Goal: Find specific page/section: Find specific page/section

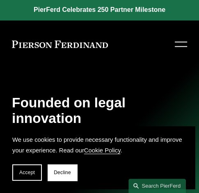
click at [30, 176] on button "Accept" at bounding box center [27, 172] width 30 height 16
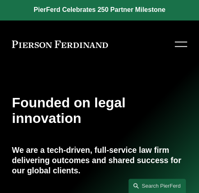
click at [174, 42] on button "Open Menu Close Menu" at bounding box center [179, 44] width 15 height 15
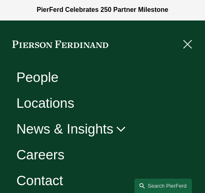
scroll to position [59, 0]
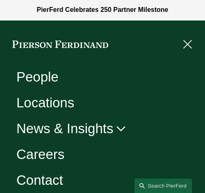
click at [49, 177] on link "Contact" at bounding box center [39, 180] width 47 height 14
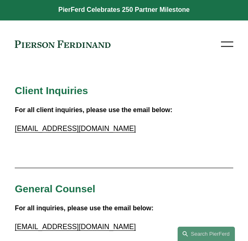
click at [198, 48] on div at bounding box center [227, 44] width 12 height 14
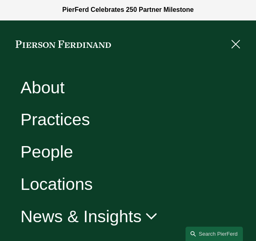
click at [68, 145] on link "People" at bounding box center [46, 152] width 52 height 17
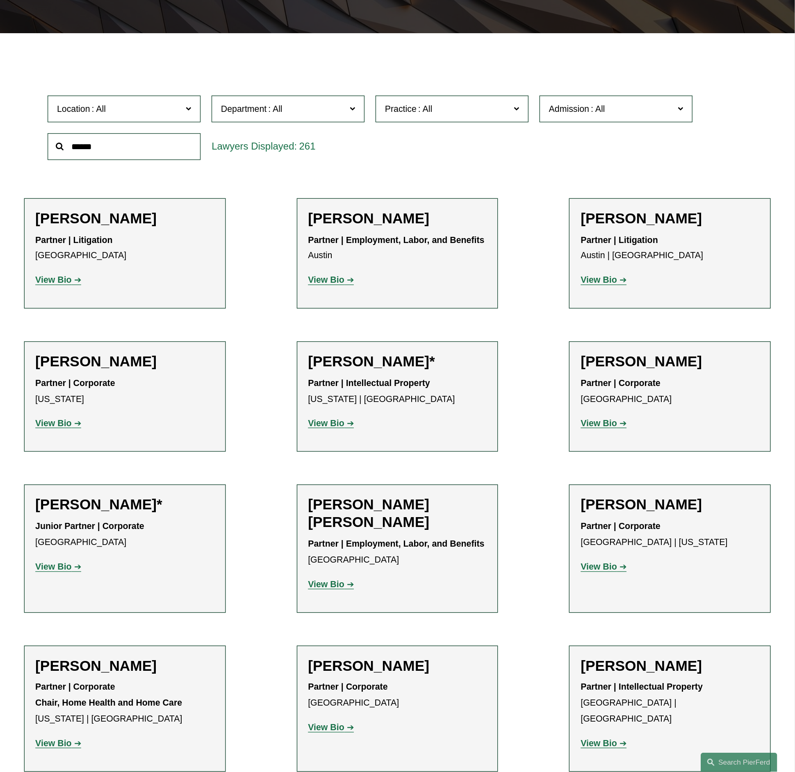
scroll to position [206, 0]
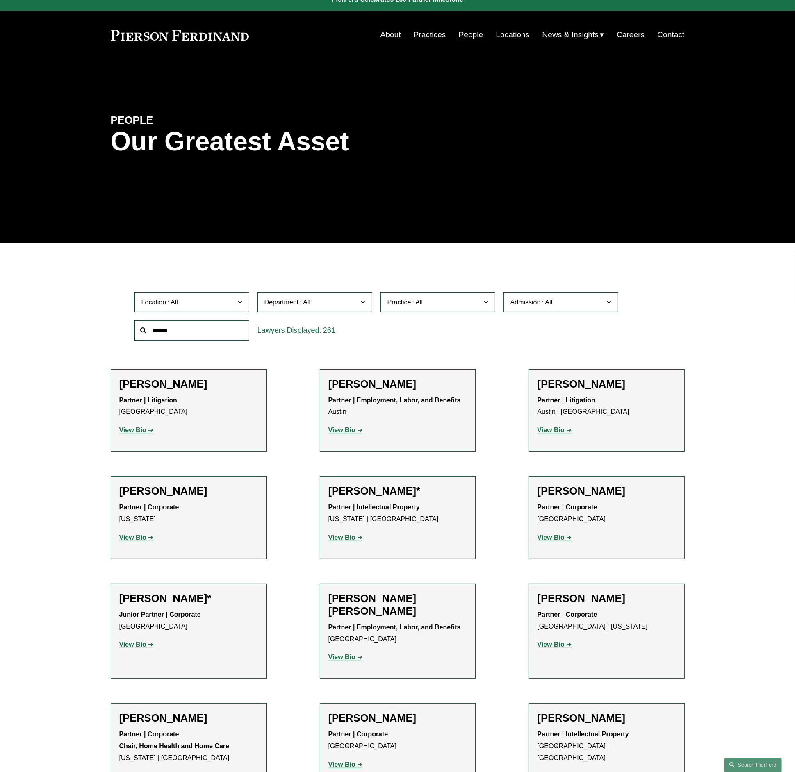
scroll to position [0, 0]
